Goal: Use online tool/utility: Utilize a website feature to perform a specific function

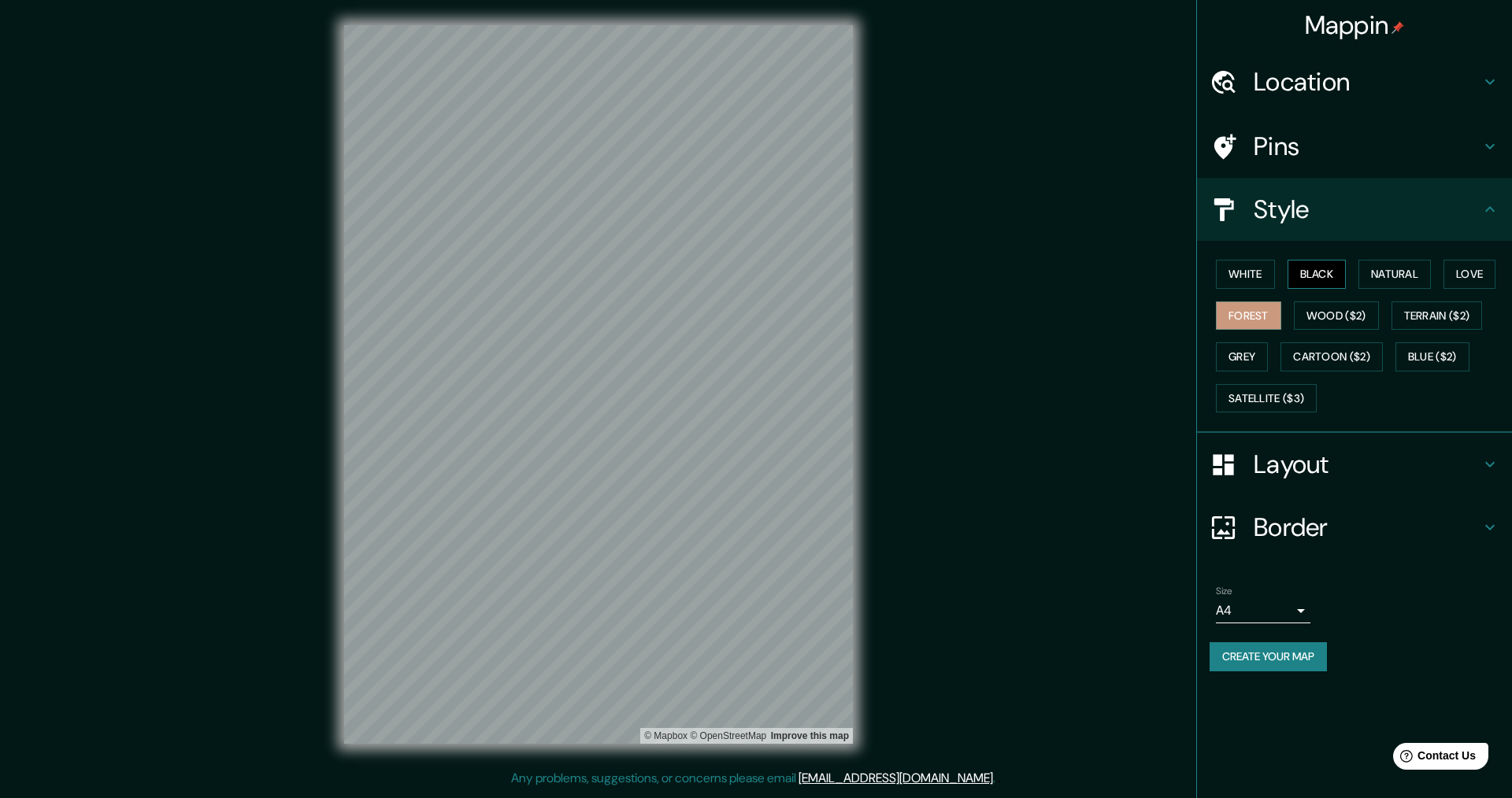
click at [1318, 276] on button "Black" at bounding box center [1318, 274] width 59 height 29
click at [1271, 282] on button "White" at bounding box center [1246, 274] width 59 height 29
click at [1279, 408] on button "Satellite ($3)" at bounding box center [1266, 399] width 101 height 29
click at [1328, 362] on button "Cartoon ($2)" at bounding box center [1332, 357] width 103 height 29
click at [1251, 366] on button "Grey" at bounding box center [1242, 357] width 52 height 29
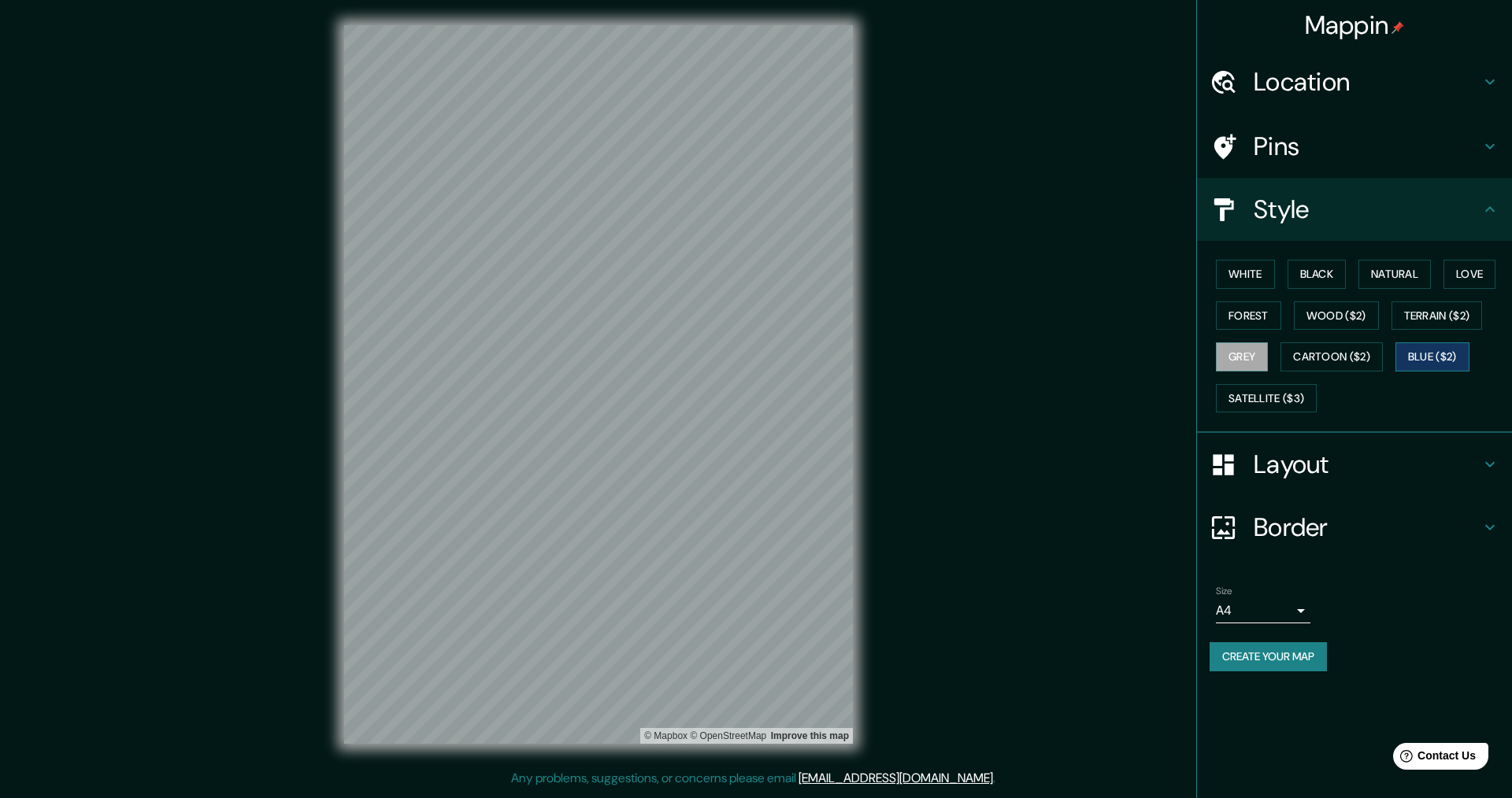
drag, startPoint x: 1441, startPoint y: 353, endPoint x: 1454, endPoint y: 349, distance: 13.6
click at [1441, 351] on button "Blue ($2)" at bounding box center [1433, 357] width 74 height 29
click at [1447, 318] on button "Terrain ($2)" at bounding box center [1437, 316] width 92 height 29
click at [1354, 325] on button "Wood ($2)" at bounding box center [1336, 316] width 86 height 29
click at [1472, 272] on button "Love" at bounding box center [1470, 274] width 52 height 29
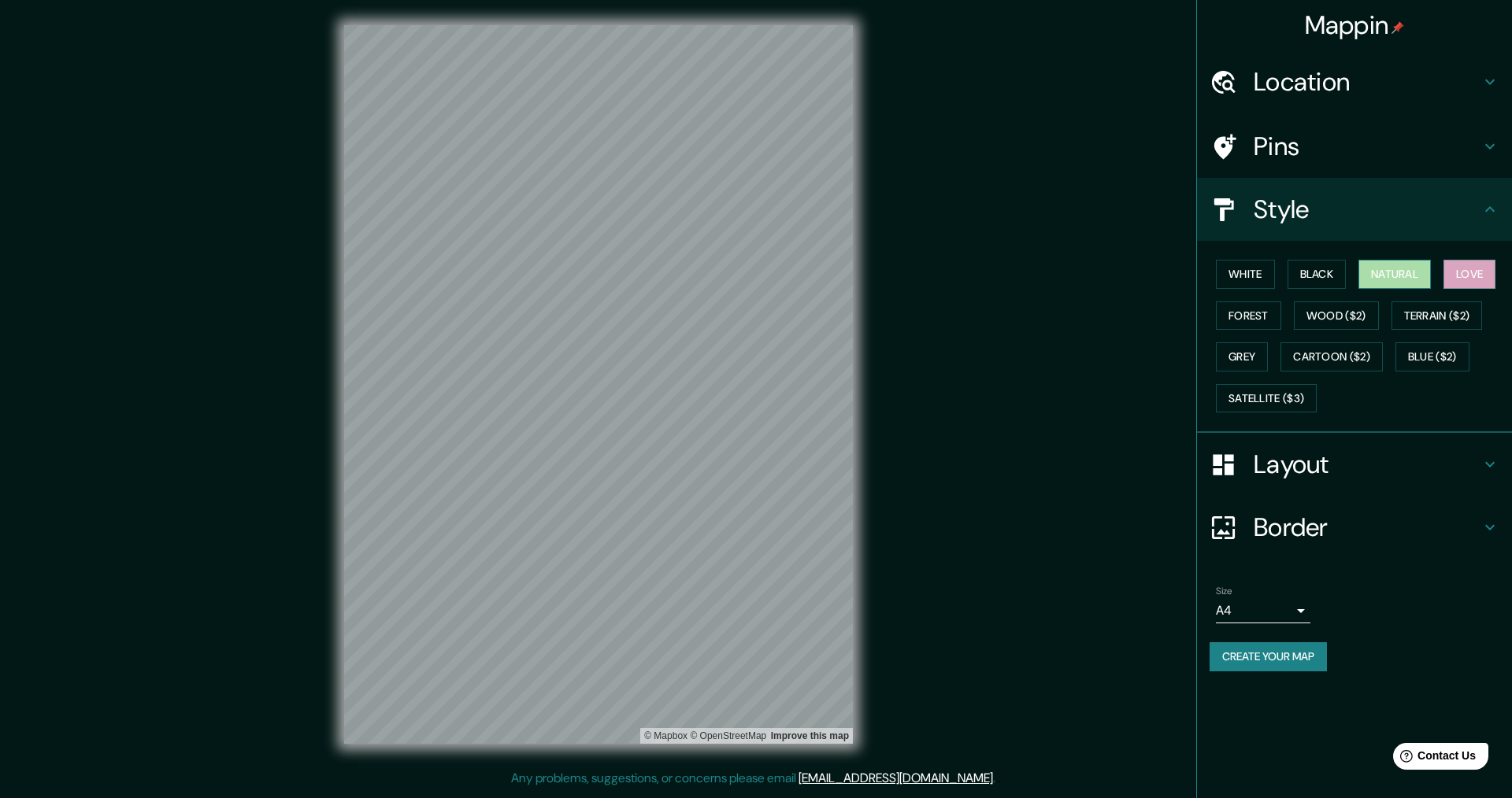
click at [1396, 274] on button "Natural" at bounding box center [1395, 274] width 73 height 29
click at [1262, 290] on div "White Black Natural Love Forest Wood ($2) Terrain ($2) Grey Cartoon ($2) Blue (…" at bounding box center [1361, 336] width 302 height 166
click at [1261, 280] on button "White" at bounding box center [1246, 274] width 59 height 29
